Goal: Task Accomplishment & Management: Manage account settings

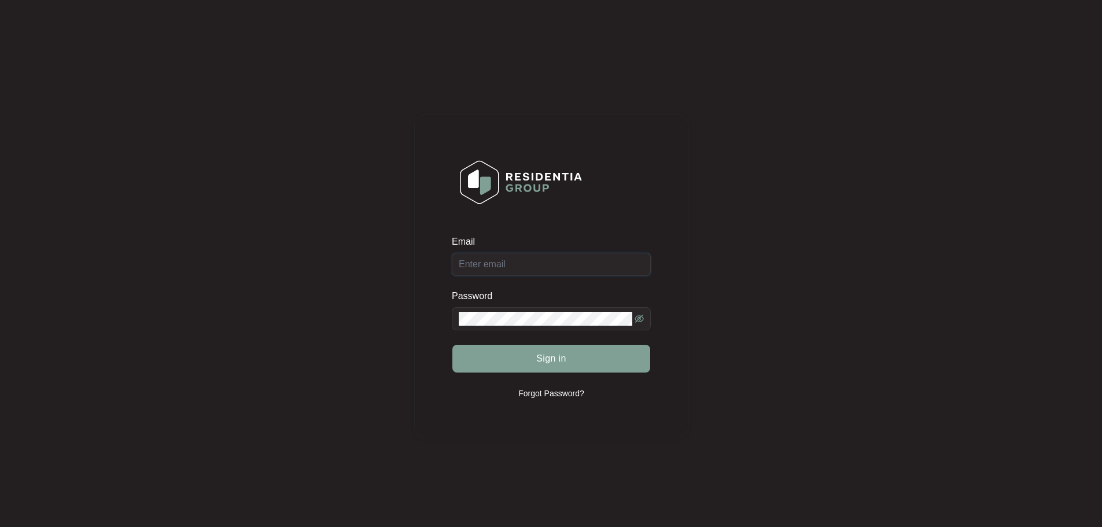
type input "[EMAIL_ADDRESS][DOMAIN_NAME]"
click at [575, 360] on div "Sign in" at bounding box center [551, 358] width 199 height 29
click at [567, 366] on button "Sign in" at bounding box center [552, 359] width 198 height 28
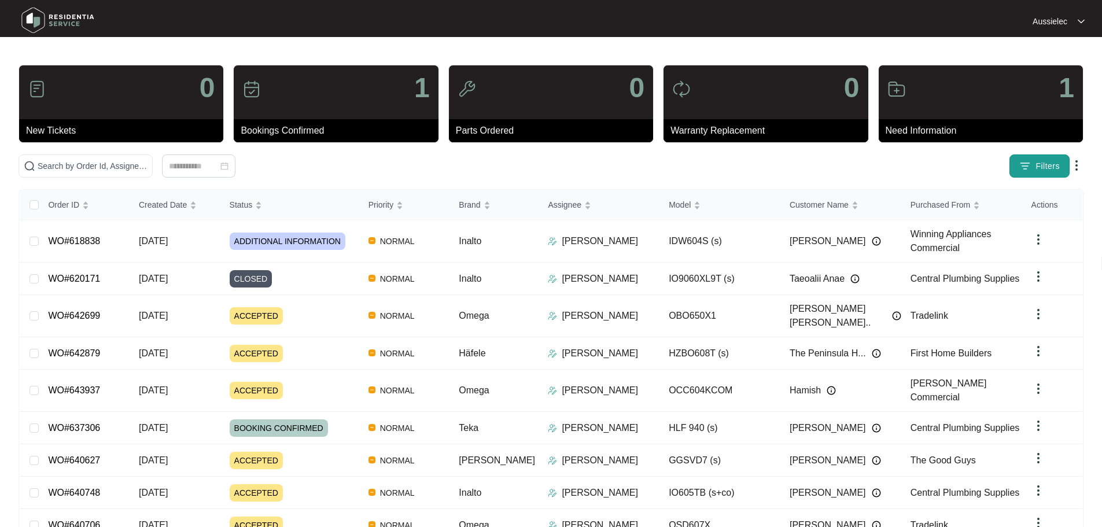
click at [1043, 167] on span "Filters" at bounding box center [1048, 166] width 24 height 12
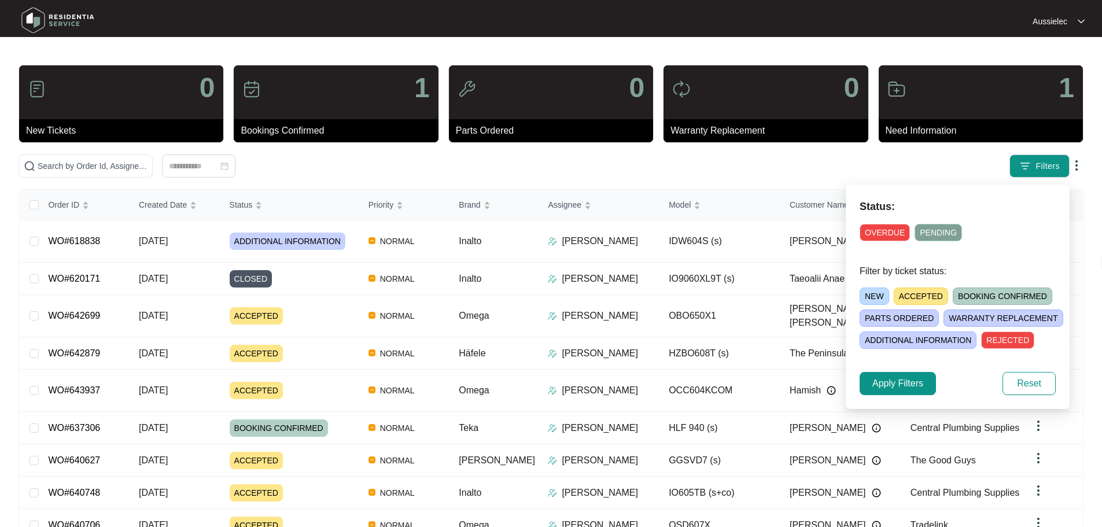
click at [895, 231] on span "OVERDUE" at bounding box center [885, 232] width 50 height 17
click at [948, 231] on span "PENDING" at bounding box center [940, 232] width 47 height 17
click at [880, 295] on span "NEW" at bounding box center [875, 296] width 30 height 17
drag, startPoint x: 905, startPoint y: 295, endPoint x: 963, endPoint y: 295, distance: 57.9
click at [906, 295] on span "ACCEPTED" at bounding box center [923, 296] width 54 height 17
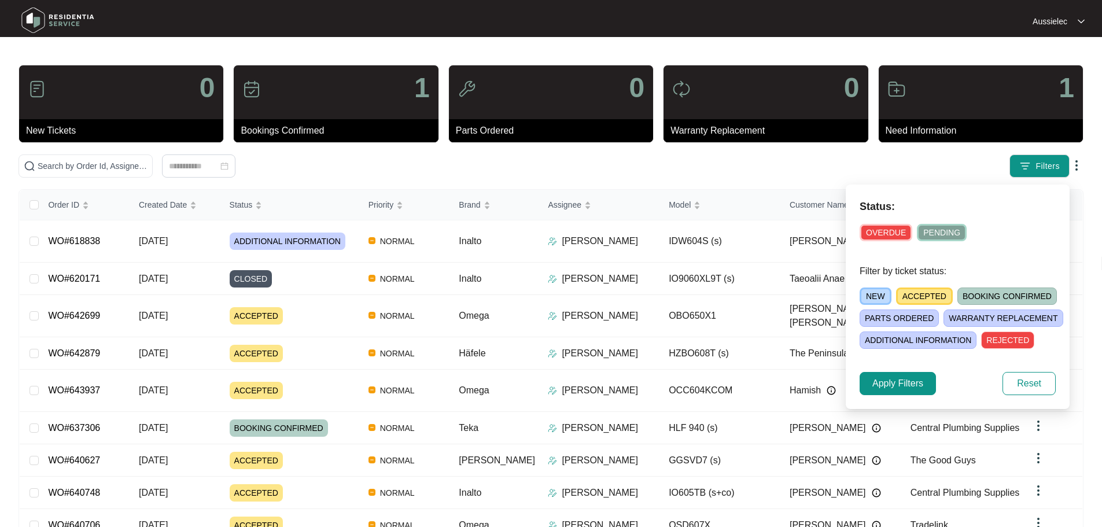
click at [969, 295] on span "BOOKING CONFIRMED" at bounding box center [1008, 296] width 100 height 17
click at [980, 317] on span "WARRANTY REPLACEMENT" at bounding box center [1003, 318] width 119 height 17
click at [907, 322] on span "PARTS ORDERED" at bounding box center [899, 318] width 79 height 17
click at [903, 339] on span "ADDITIONAL INFORMATION" at bounding box center [918, 340] width 117 height 17
click at [918, 386] on span "Apply Filters" at bounding box center [898, 384] width 51 height 14
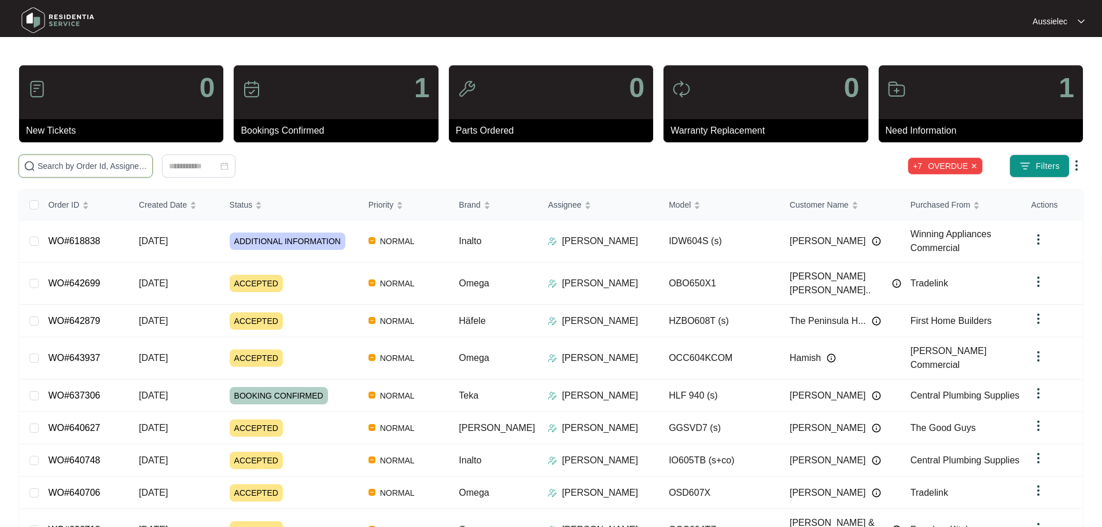
click at [148, 160] on input "text" at bounding box center [93, 166] width 110 height 13
paste input "640627"
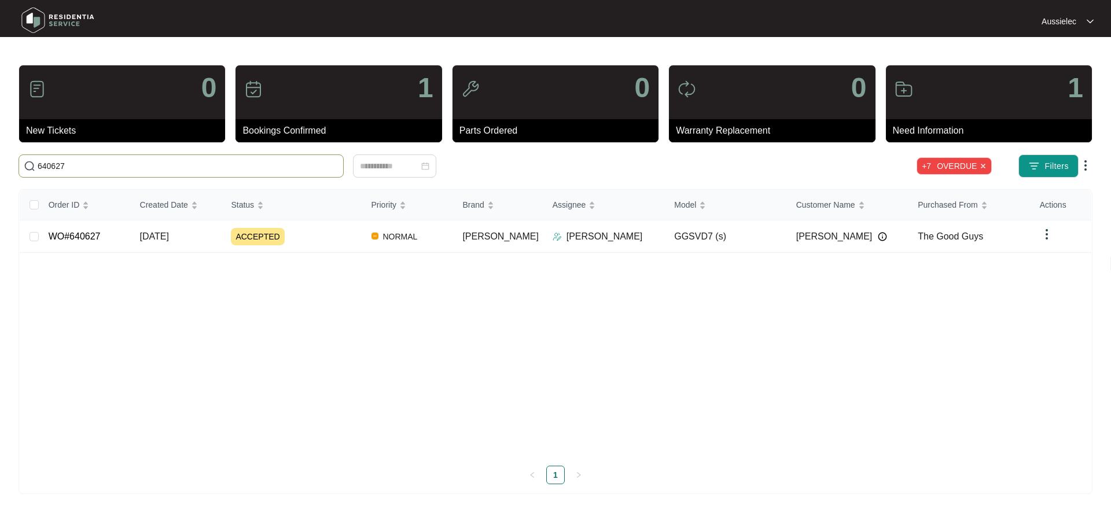
type input "640627"
click at [176, 243] on td "[DATE]" at bounding box center [176, 236] width 91 height 32
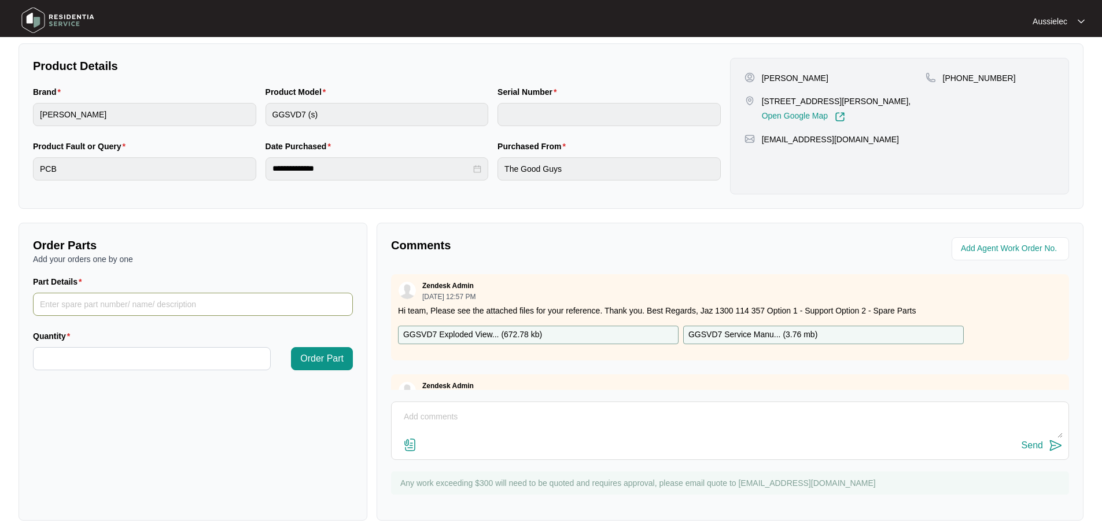
scroll to position [231, 0]
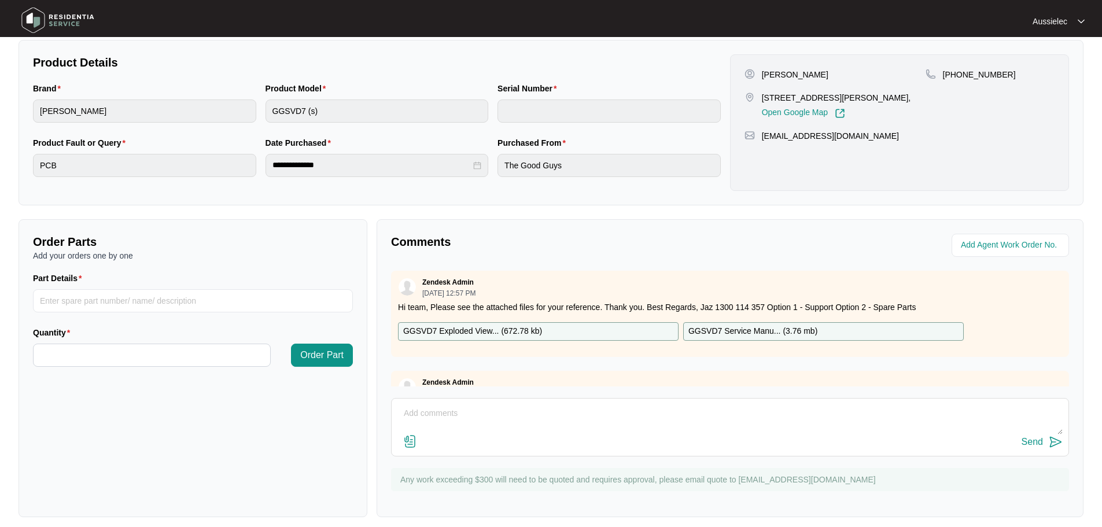
click at [501, 415] on textarea at bounding box center [730, 419] width 665 height 30
paste textarea "Inspected the dryer and found it does not turn off and continuedly runs on seno…"
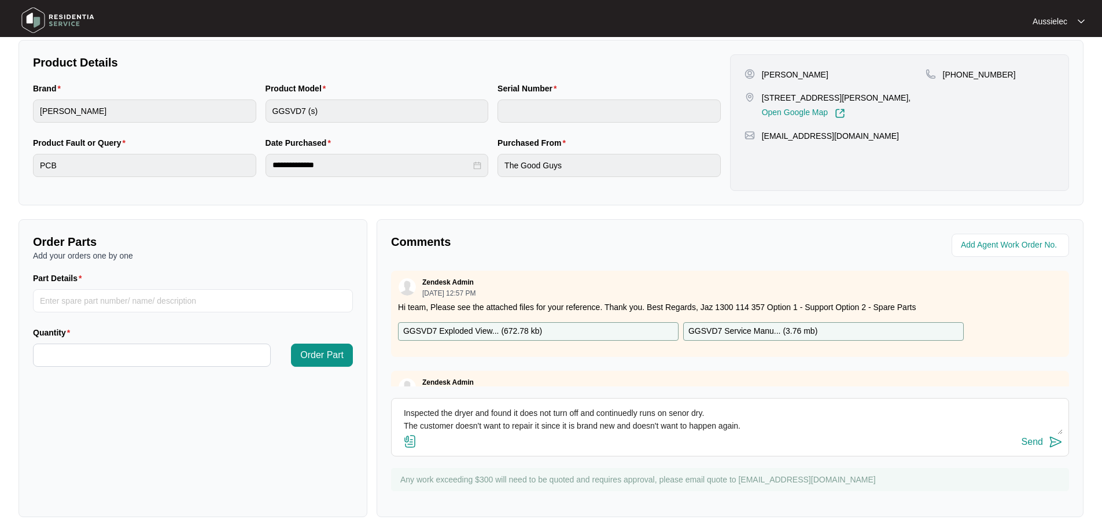
scroll to position [9, 0]
type textarea "Inspected the dryer and found it does not turn off and continuedly runs on seno…"
click at [638, 442] on div "Send" at bounding box center [730, 443] width 665 height 16
click at [642, 245] on p "Comments" at bounding box center [556, 242] width 331 height 16
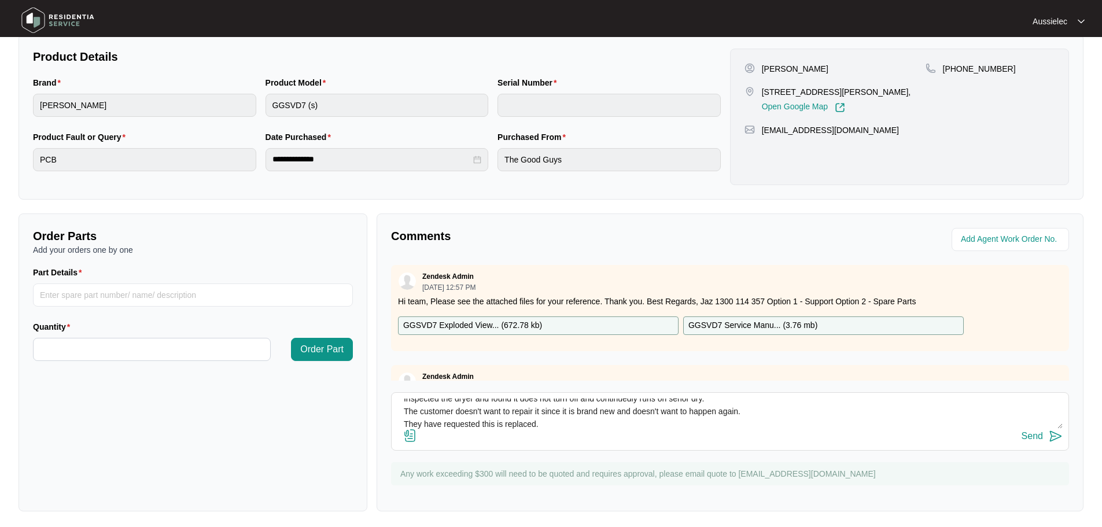
scroll to position [241, 0]
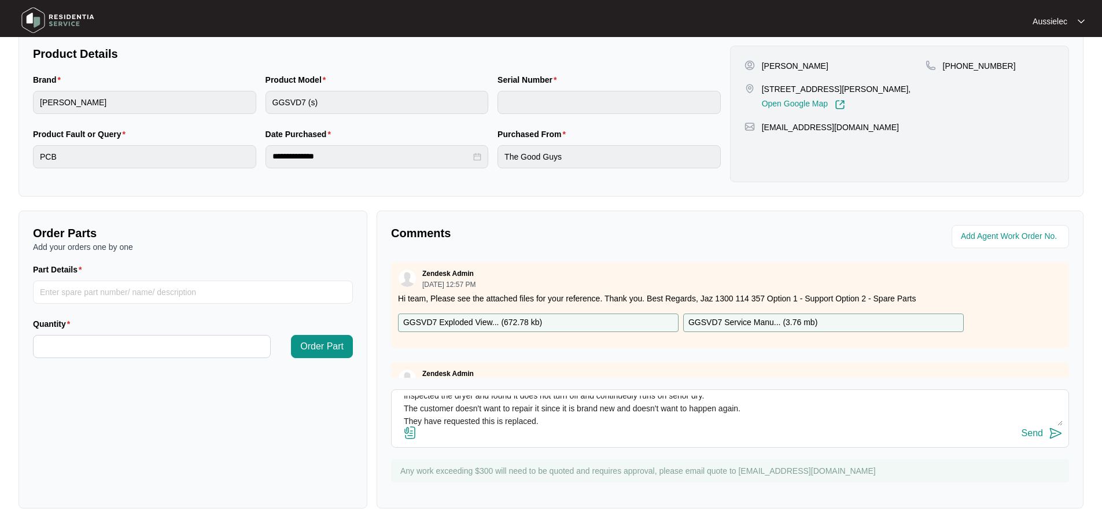
click at [1035, 432] on div "Send" at bounding box center [1032, 433] width 21 height 10
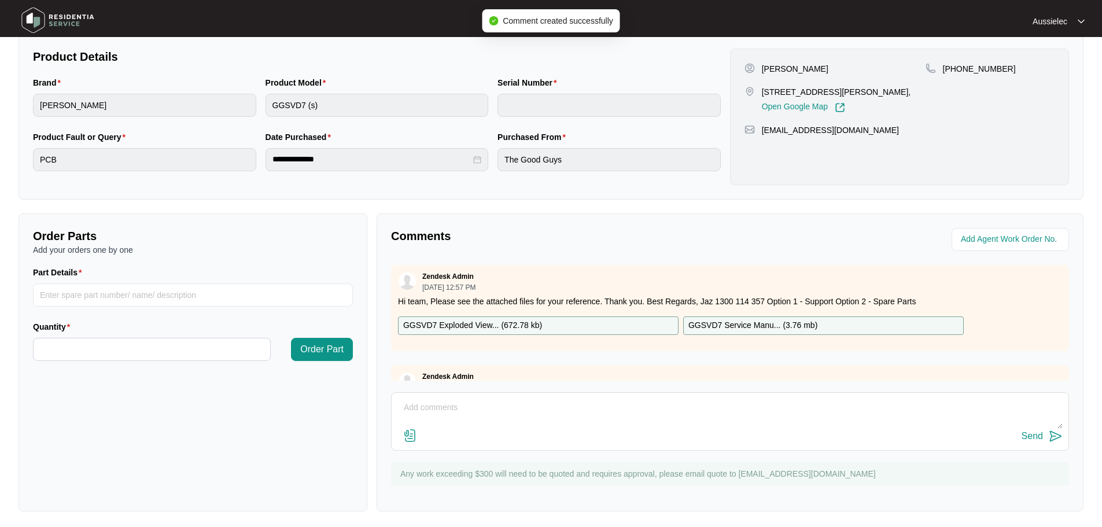
scroll to position [0, 0]
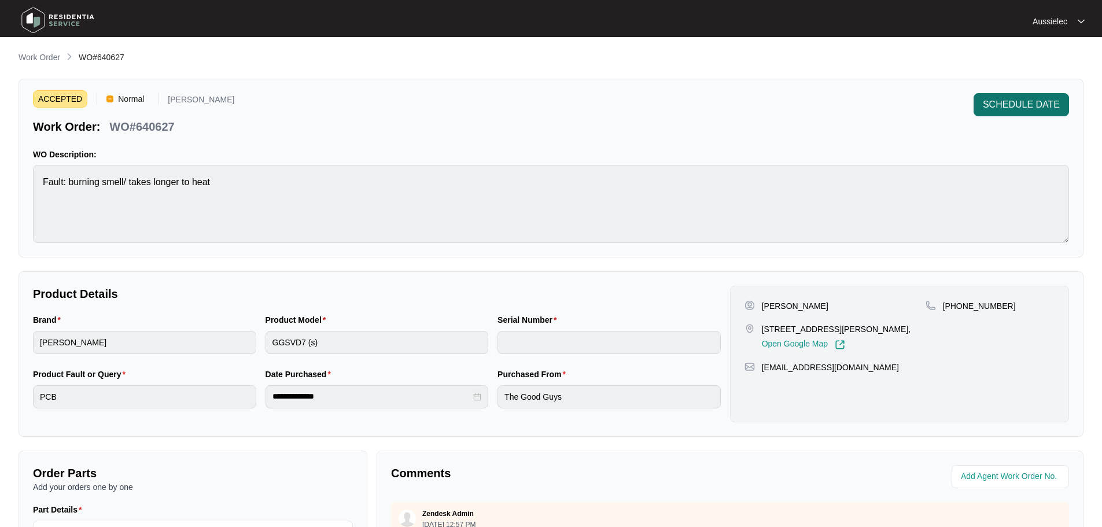
click at [1040, 105] on span "SCHEDULE DATE" at bounding box center [1021, 105] width 77 height 14
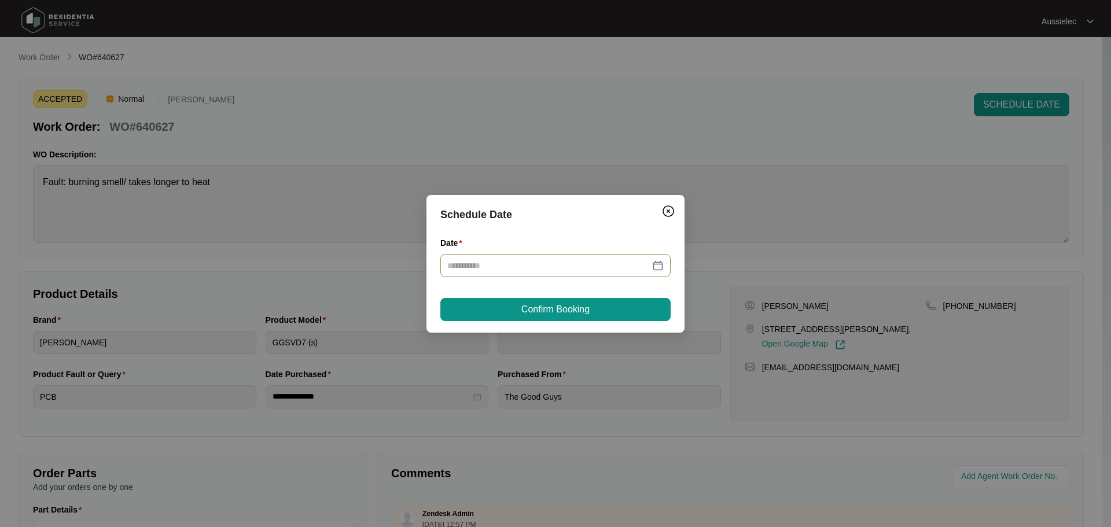
click at [654, 267] on div at bounding box center [555, 265] width 216 height 13
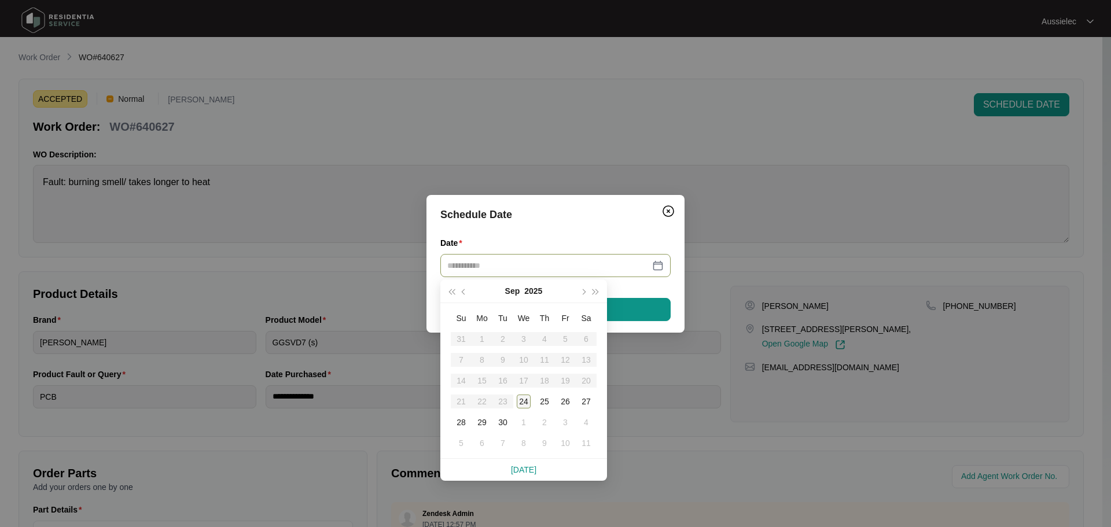
type input "**********"
click at [524, 406] on div "24" at bounding box center [524, 402] width 14 height 14
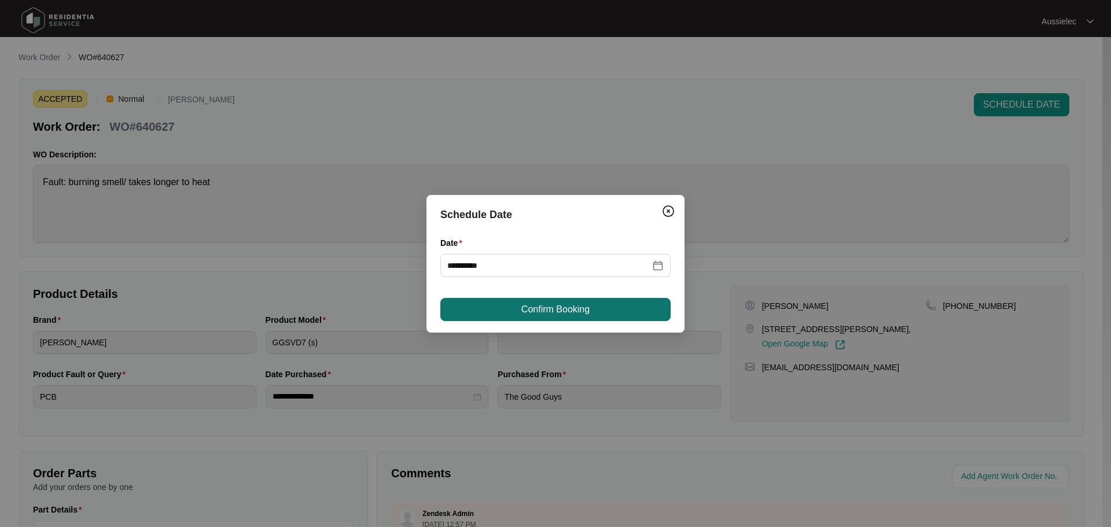
click at [625, 311] on button "Confirm Booking" at bounding box center [555, 309] width 230 height 23
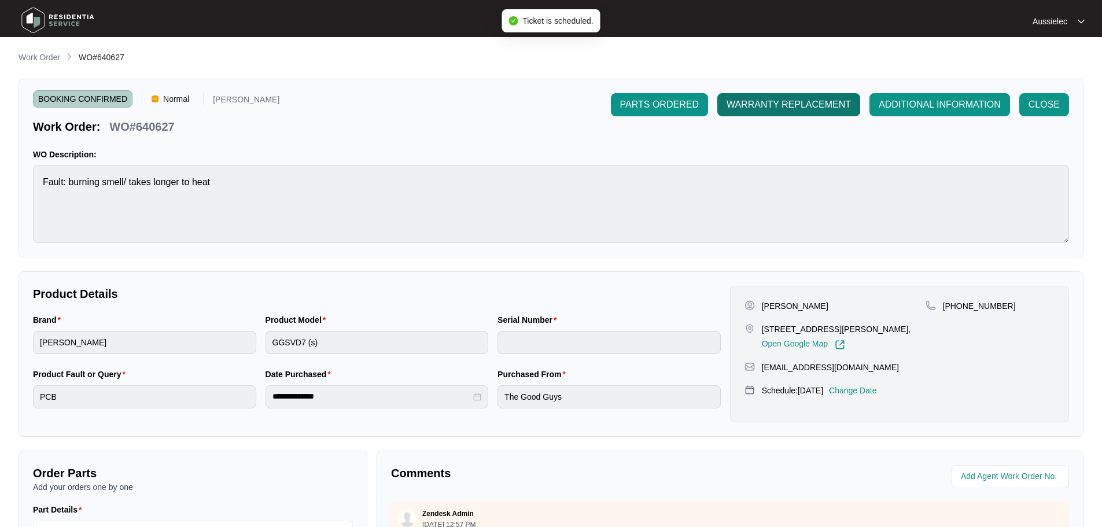
click at [802, 103] on span "WARRANTY REPLACEMENT" at bounding box center [789, 105] width 124 height 14
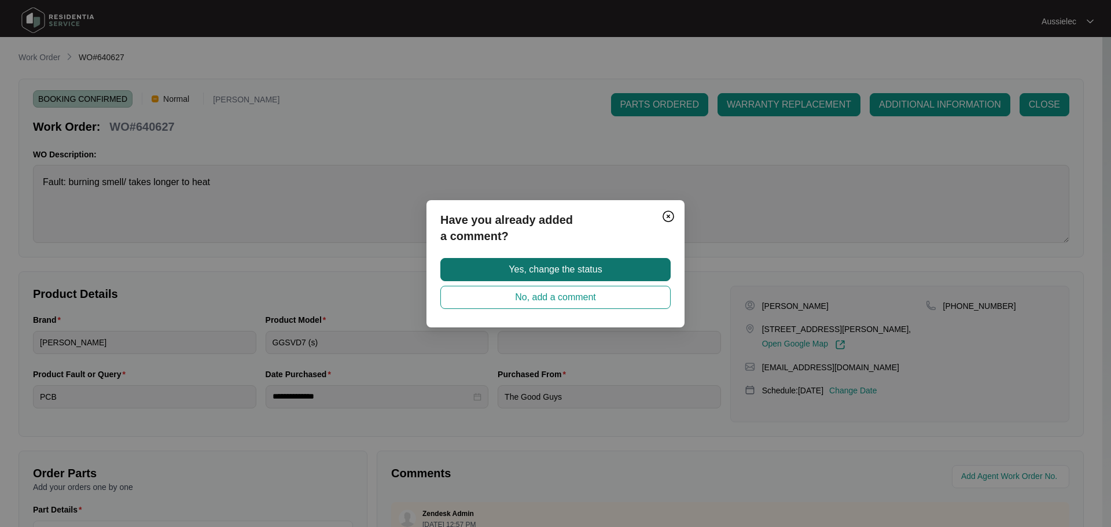
click at [571, 270] on span "Yes, change the status" at bounding box center [555, 270] width 93 height 14
